Goal: Information Seeking & Learning: Learn about a topic

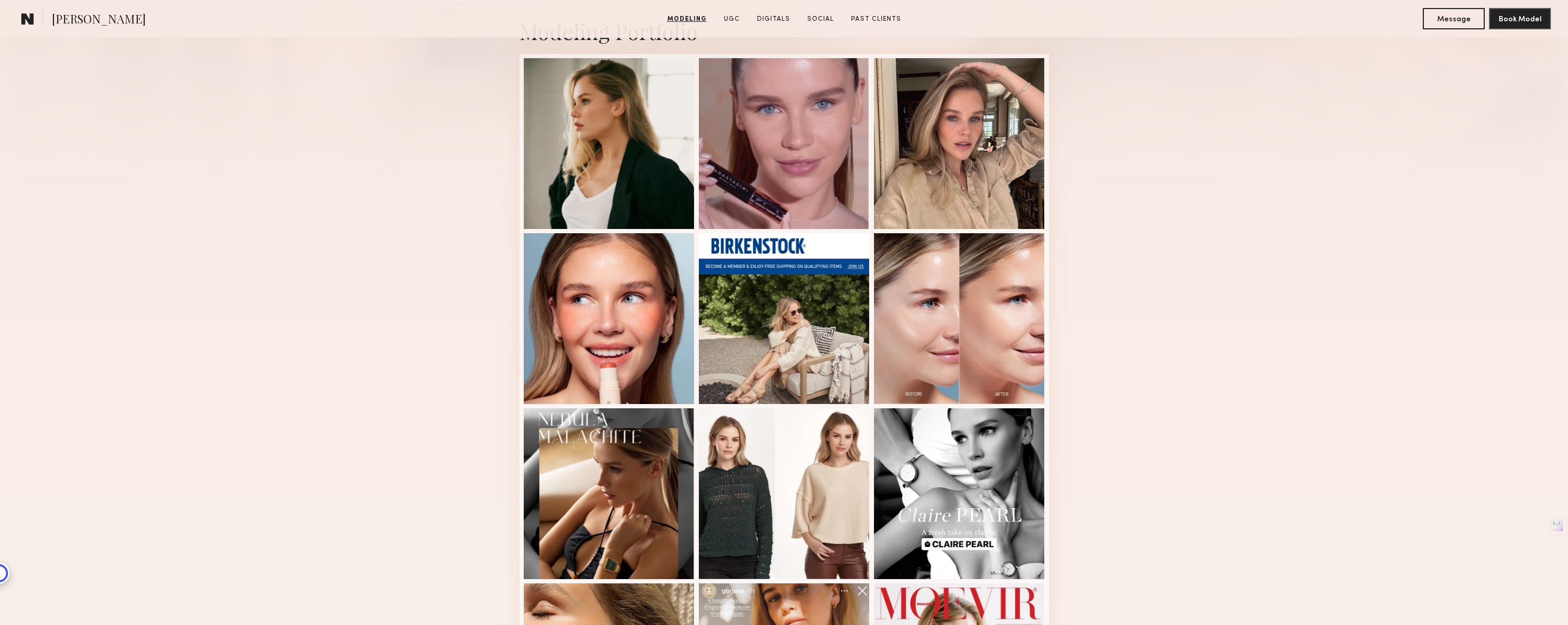
scroll to position [242, 0]
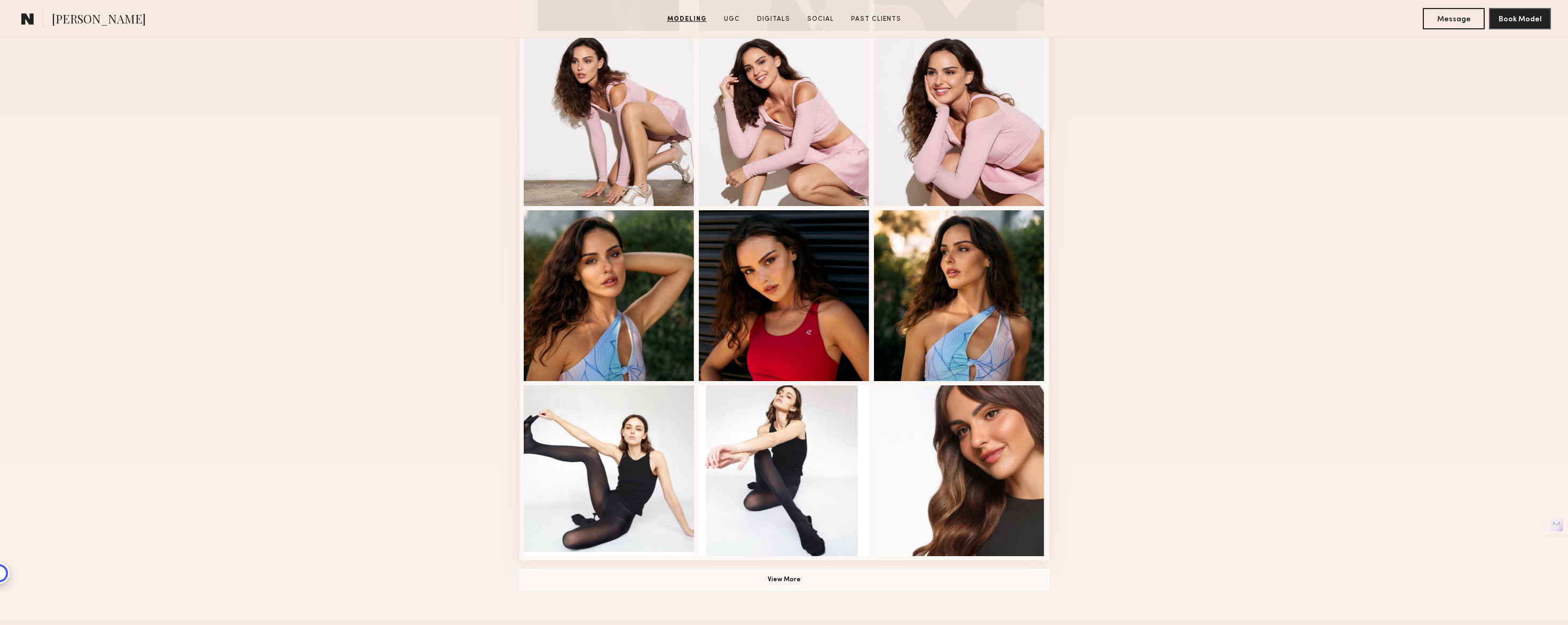
scroll to position [34, 0]
